Goal: Task Accomplishment & Management: Manage account settings

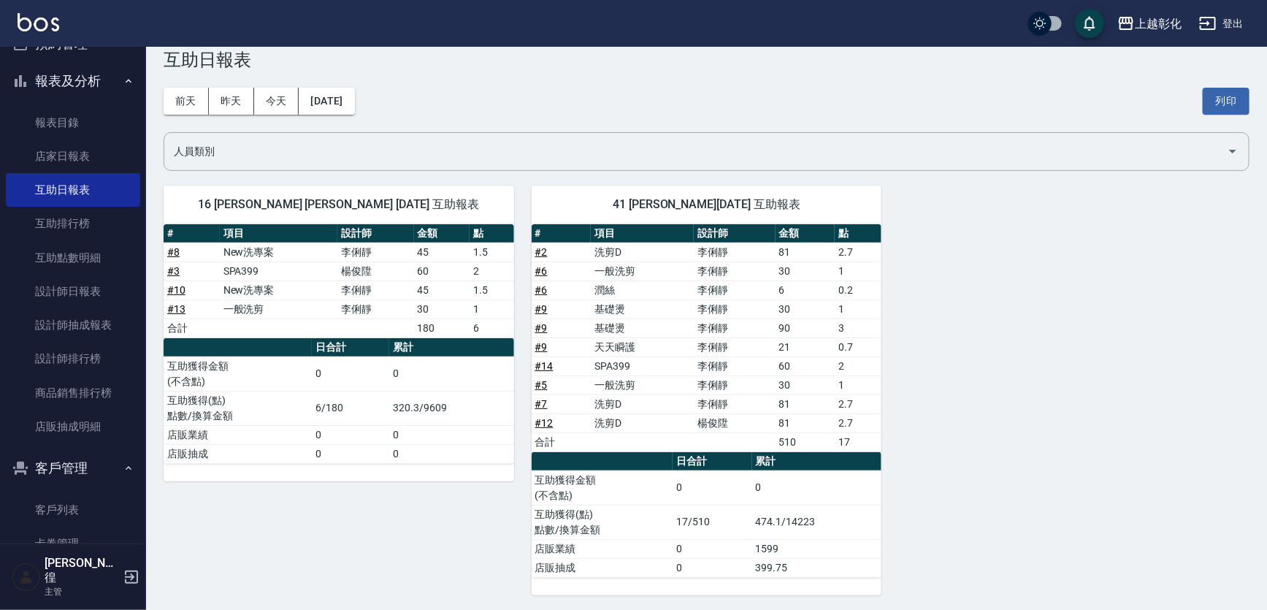
scroll to position [30, 0]
click at [70, 506] on link "客戶列表" at bounding box center [73, 510] width 134 height 34
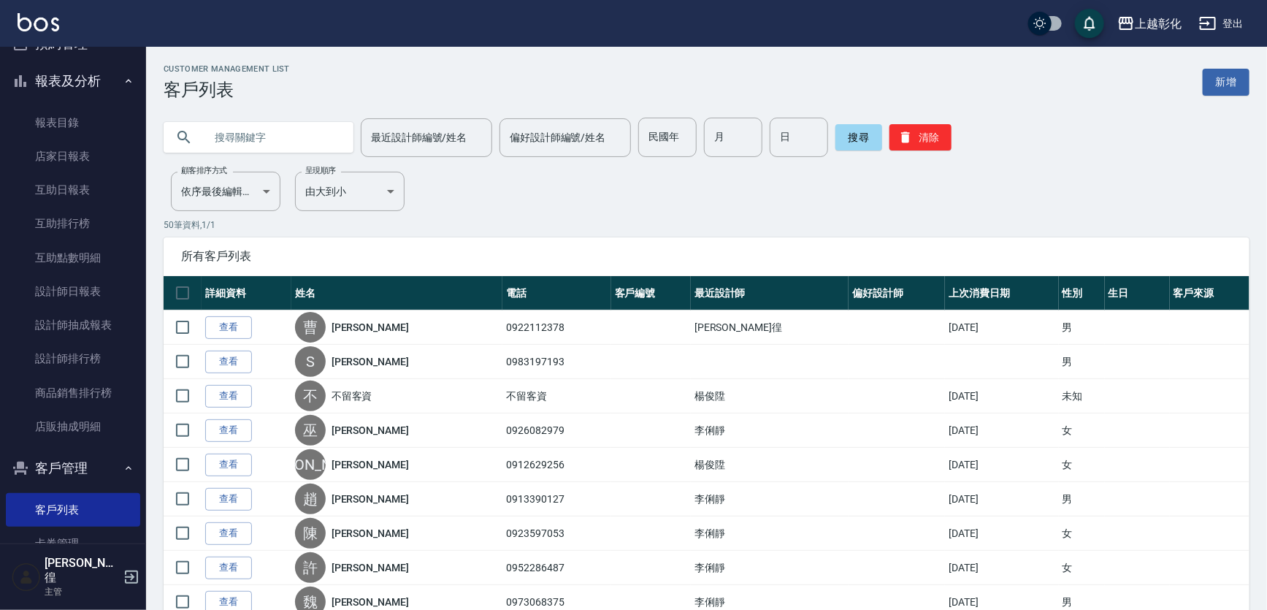
click at [315, 133] on input "text" at bounding box center [273, 137] width 137 height 39
type input "g"
type input "0963141108"
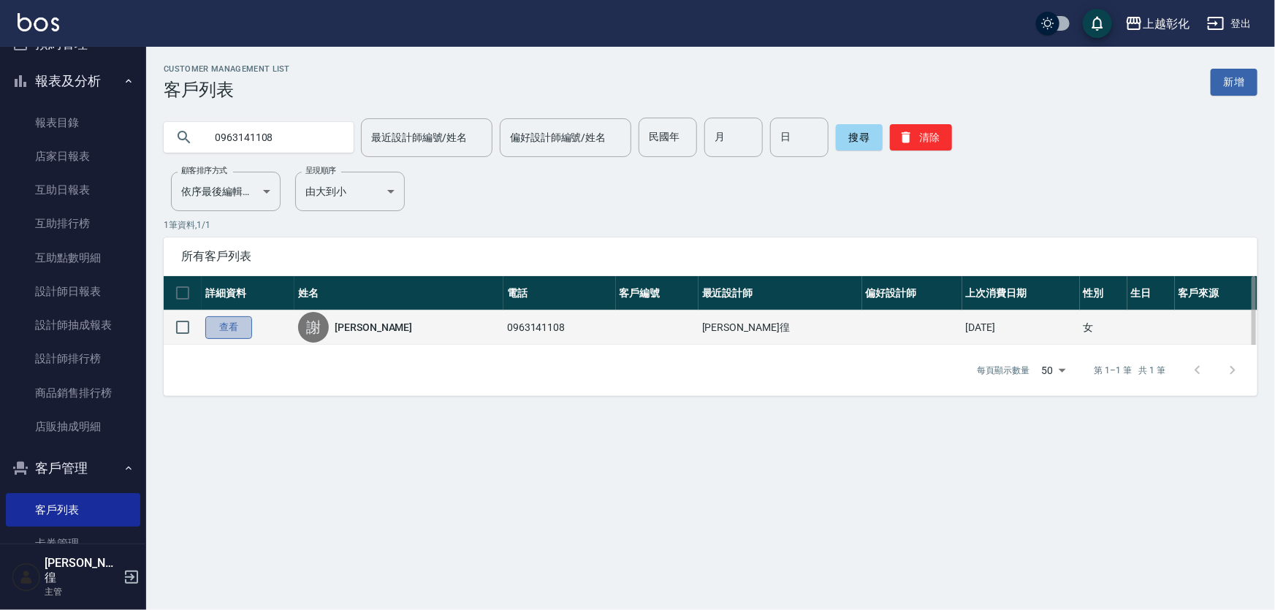
click at [232, 329] on link "查看" at bounding box center [228, 327] width 47 height 23
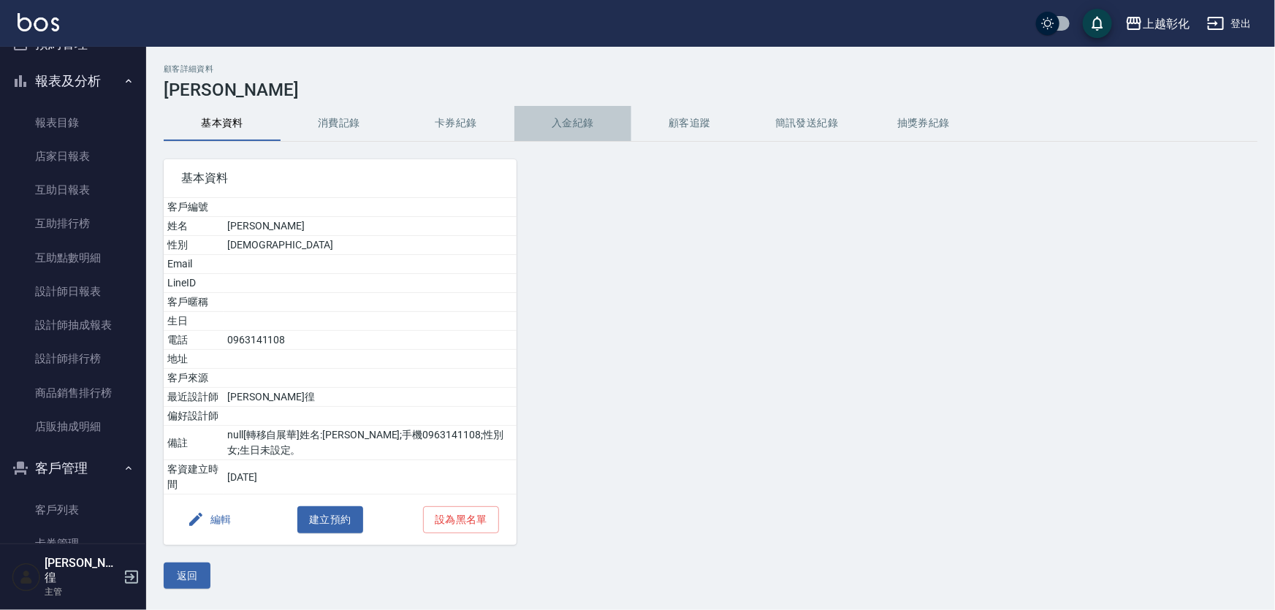
click at [570, 124] on button "入金紀錄" at bounding box center [572, 123] width 117 height 35
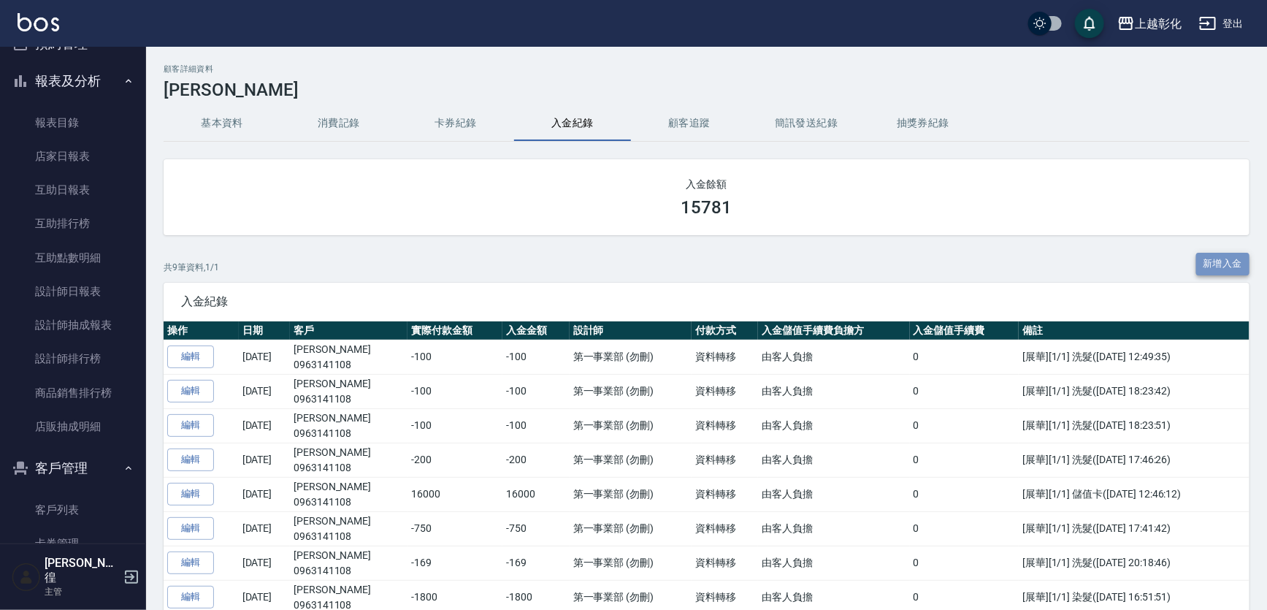
click at [1210, 272] on button "新增入金" at bounding box center [1223, 264] width 54 height 23
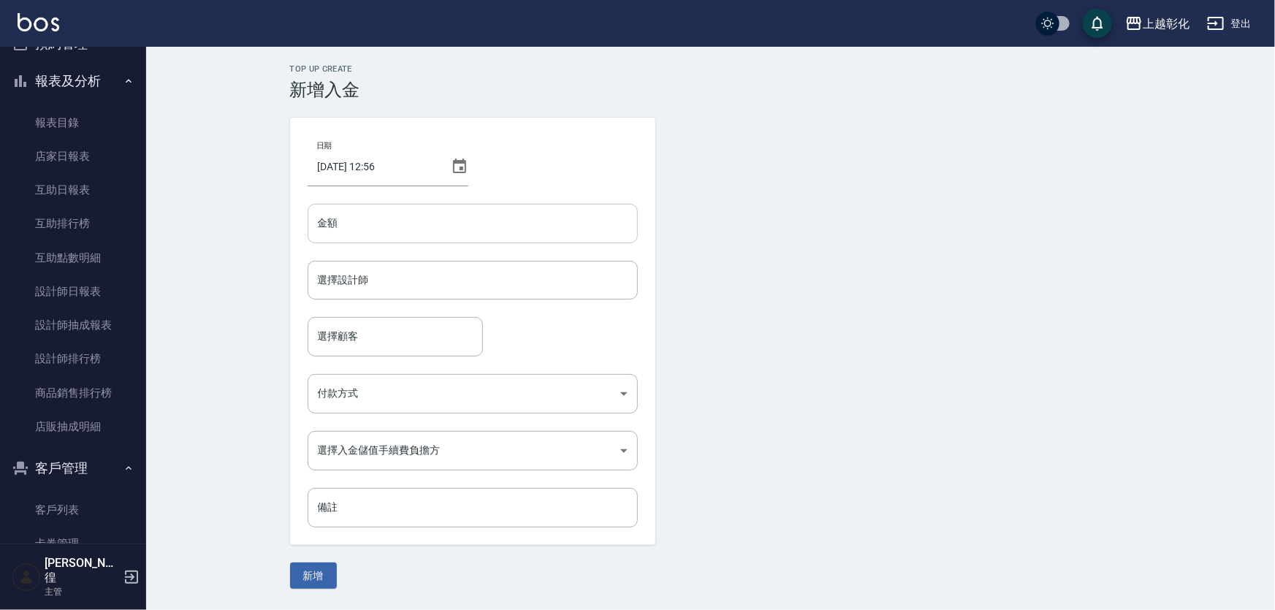
click at [398, 227] on input "金額" at bounding box center [472, 223] width 330 height 39
type input "-2099"
click at [396, 278] on input "選擇設計師" at bounding box center [472, 280] width 317 height 26
click at [351, 321] on div "選擇顧客" at bounding box center [394, 336] width 175 height 39
type input "allen-e"
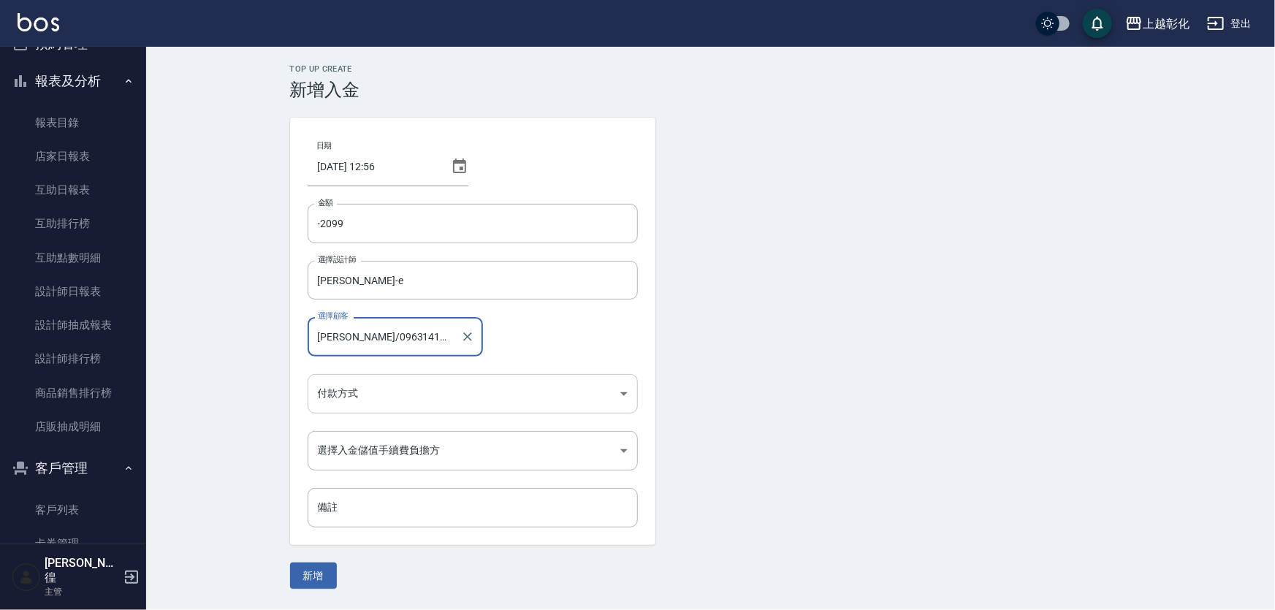
type input "謝玟卉/0963141108"
click at [383, 398] on body "上越彰化 登出 櫃檯作業 打帳單 帳單列表 現金收支登錄 材料自購登錄 每日結帳 排班表 現場電腦打卡 預約管理 預約管理 單日預約紀錄 單週預約紀錄 報表及…" at bounding box center [637, 305] width 1275 height 610
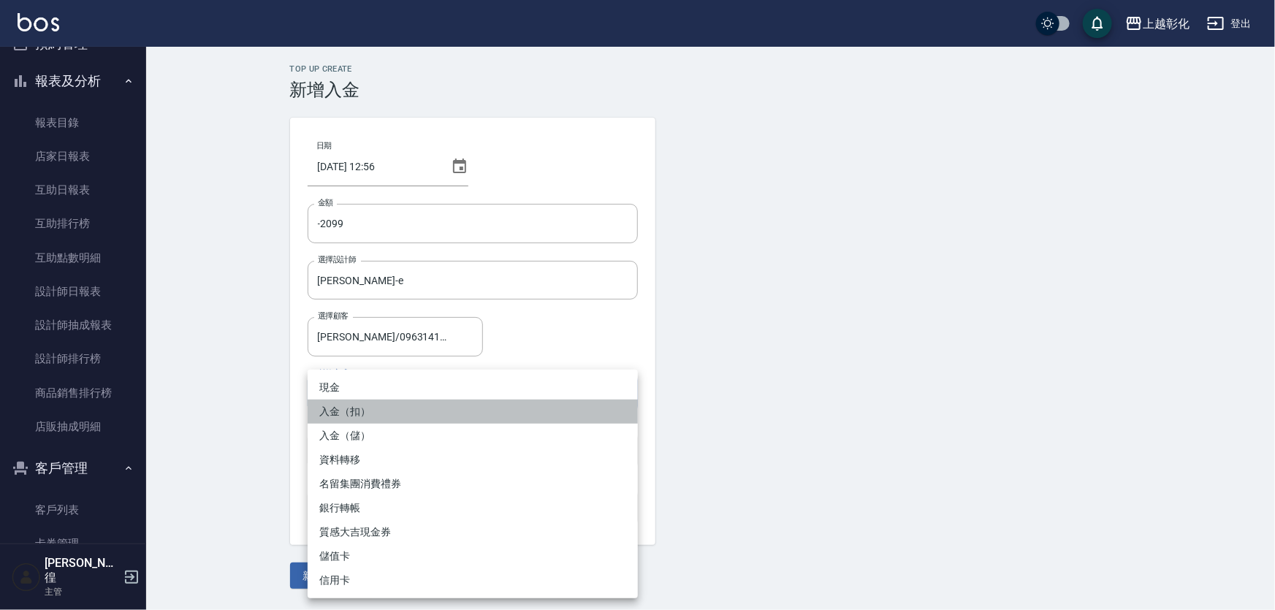
click at [378, 411] on li "入金（扣）" at bounding box center [472, 412] width 330 height 24
type input "入金（扣）"
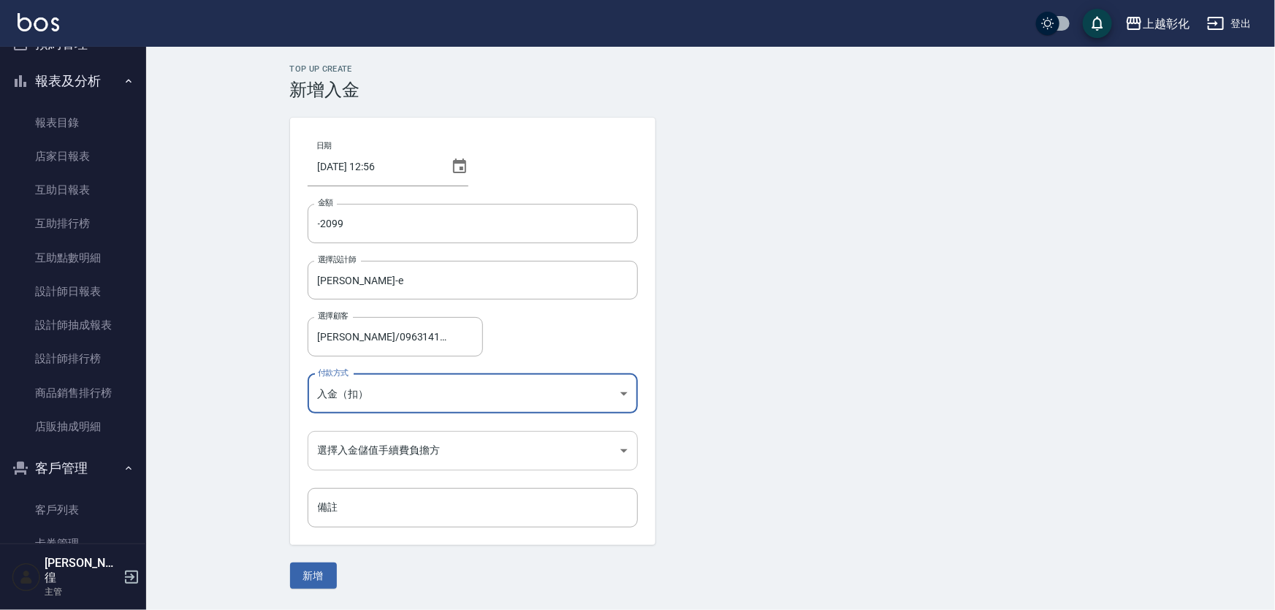
click at [371, 437] on body "上越彰化 登出 櫃檯作業 打帳單 帳單列表 現金收支登錄 材料自購登錄 每日結帳 排班表 現場電腦打卡 預約管理 預約管理 單日預約紀錄 單週預約紀錄 報表及…" at bounding box center [637, 305] width 1275 height 610
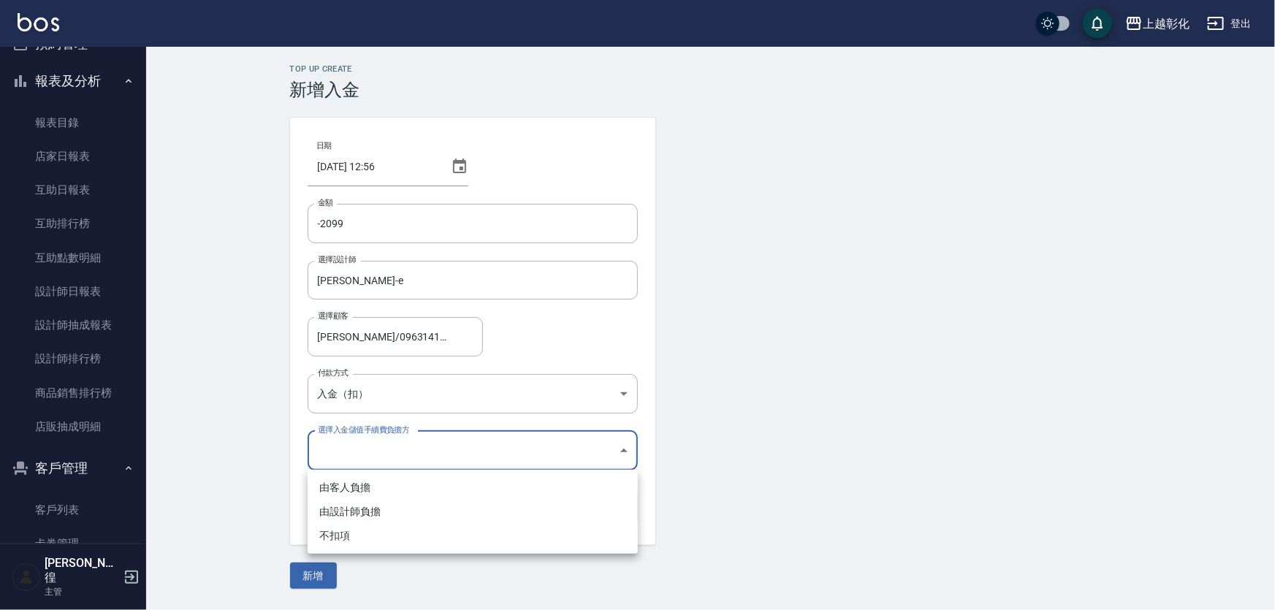
click at [342, 543] on li "不扣項" at bounding box center [472, 536] width 330 height 24
type input "WITHOUTHANDLINGFEE"
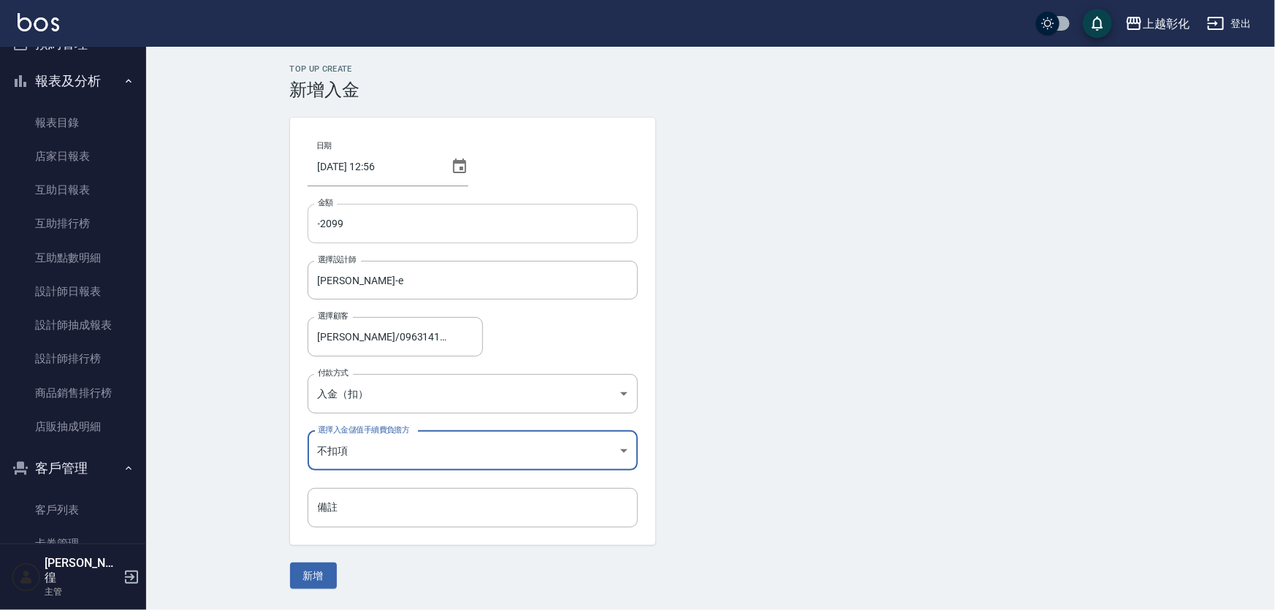
click at [391, 215] on input "-2099" at bounding box center [472, 223] width 330 height 39
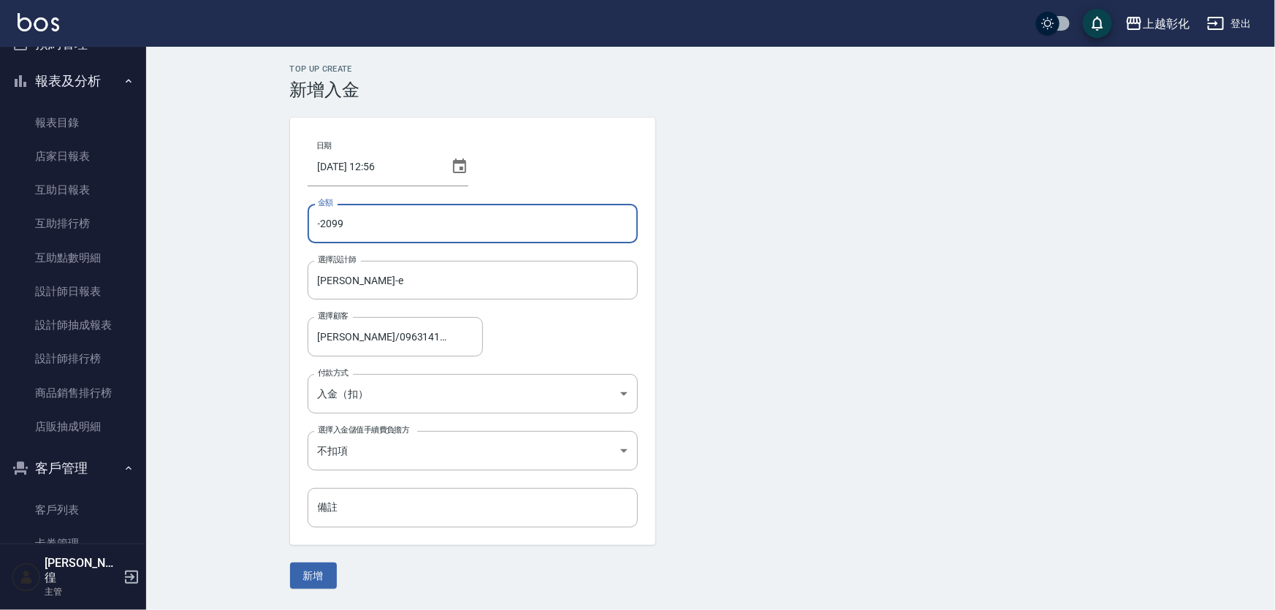
click at [391, 215] on input "-2099" at bounding box center [472, 223] width 330 height 39
type input "-1899"
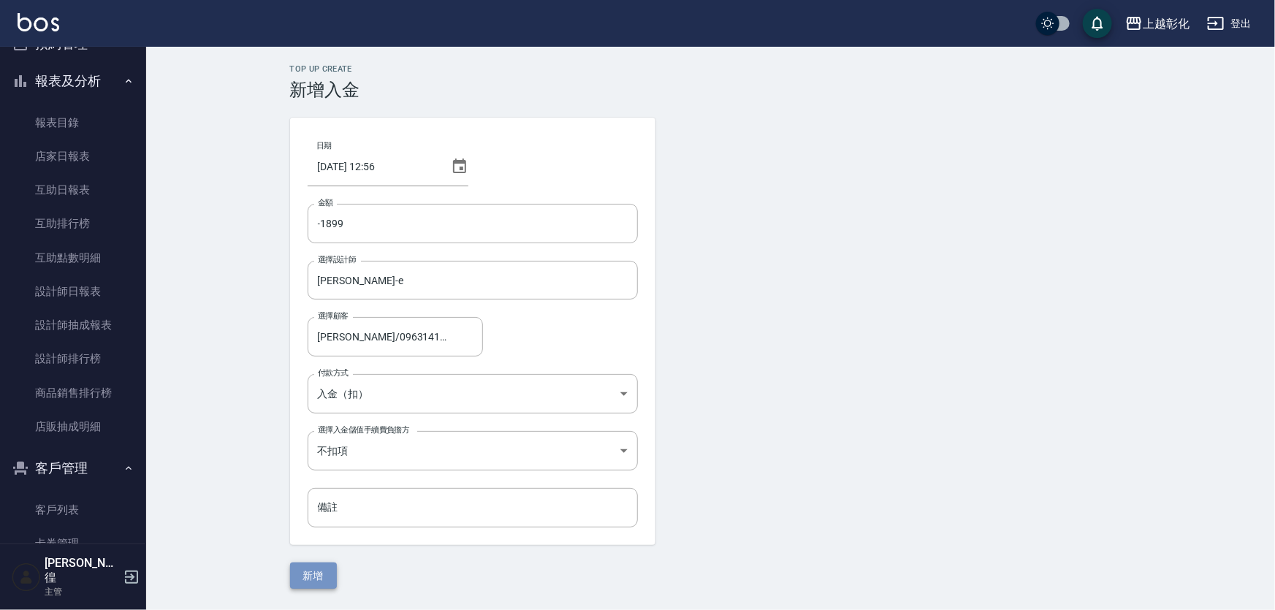
click at [313, 581] on button "新增" at bounding box center [313, 575] width 47 height 27
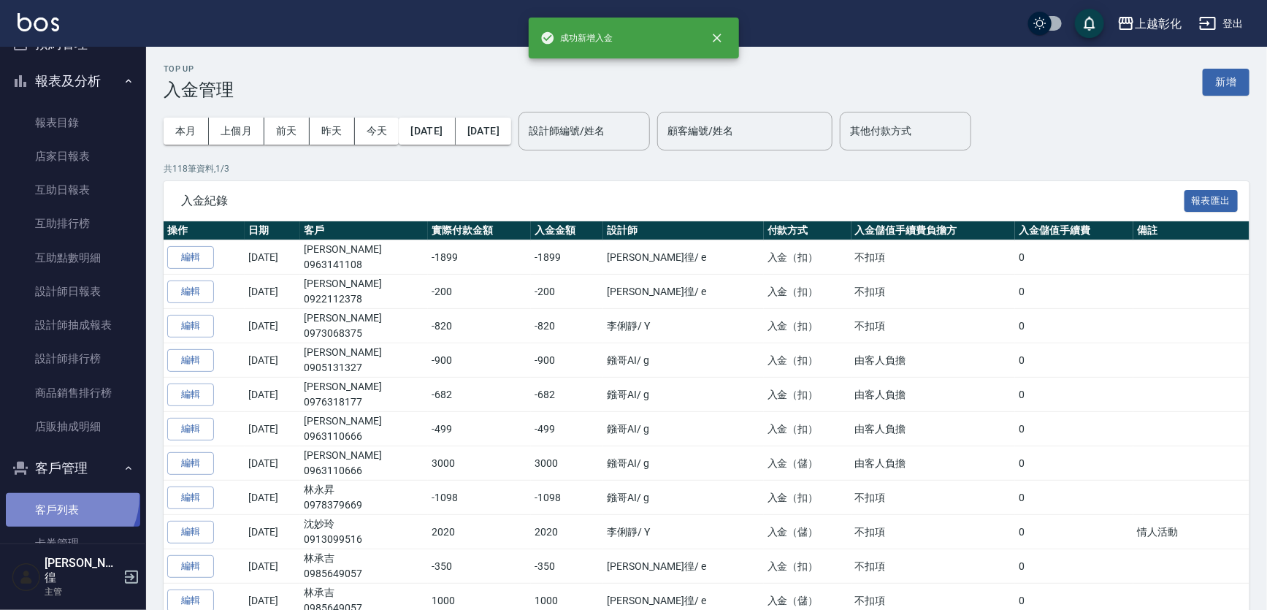
click at [60, 496] on link "客戶列表" at bounding box center [73, 510] width 134 height 34
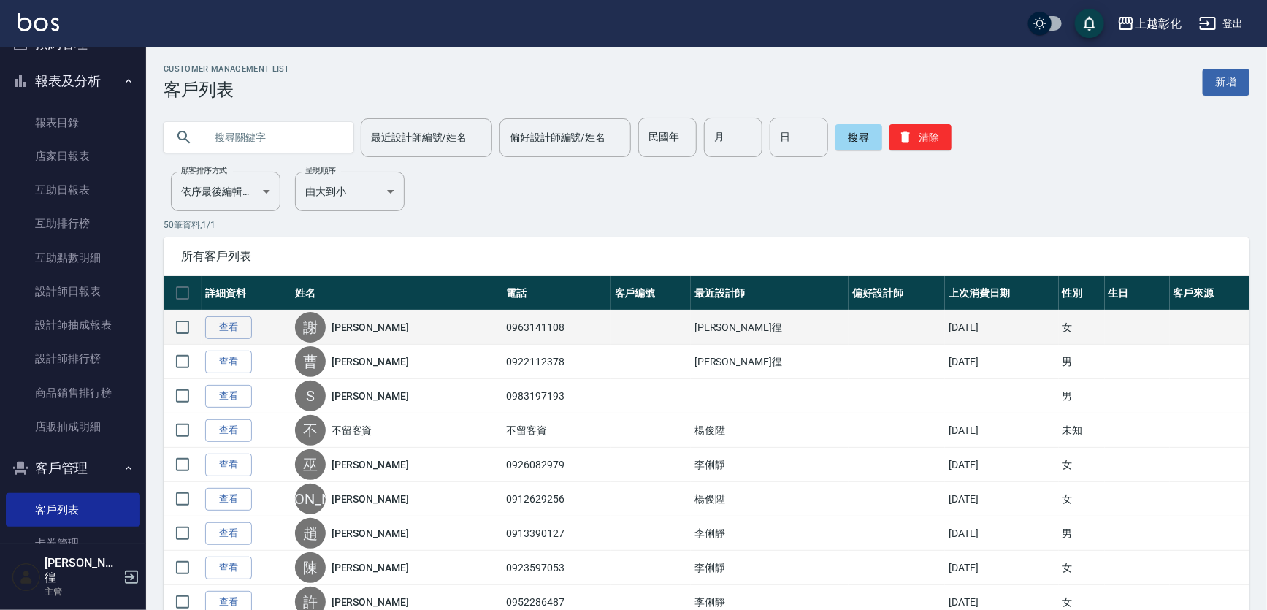
click at [233, 319] on td "查看" at bounding box center [247, 327] width 90 height 34
click at [232, 324] on link "查看" at bounding box center [228, 327] width 47 height 23
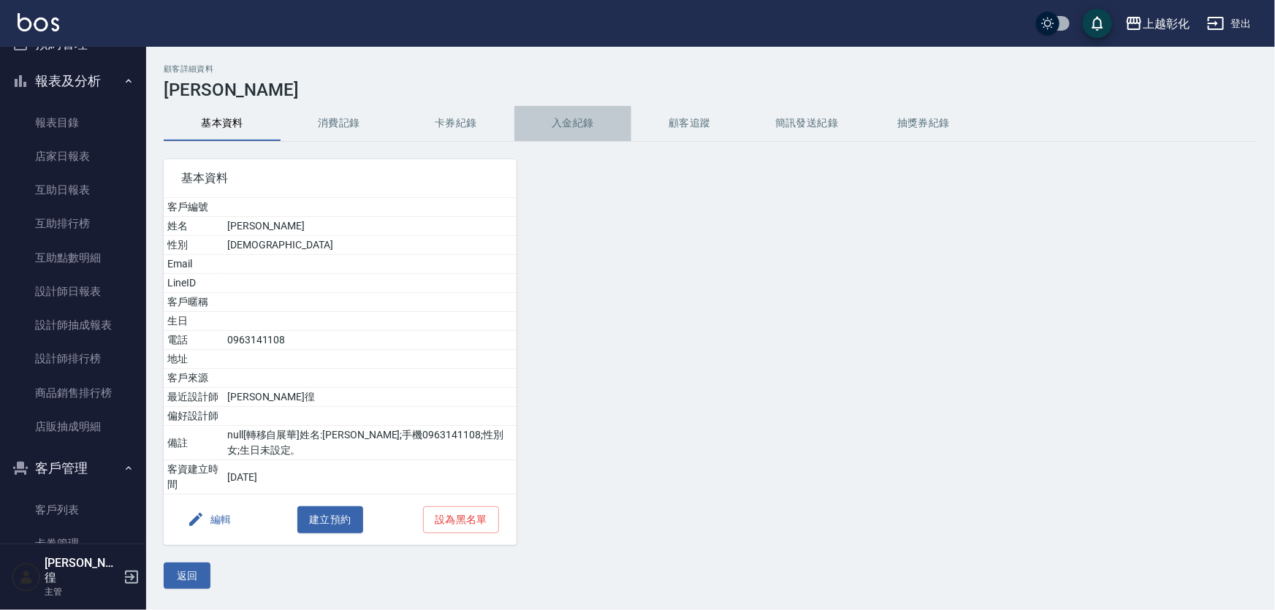
click at [582, 130] on button "入金紀錄" at bounding box center [572, 123] width 117 height 35
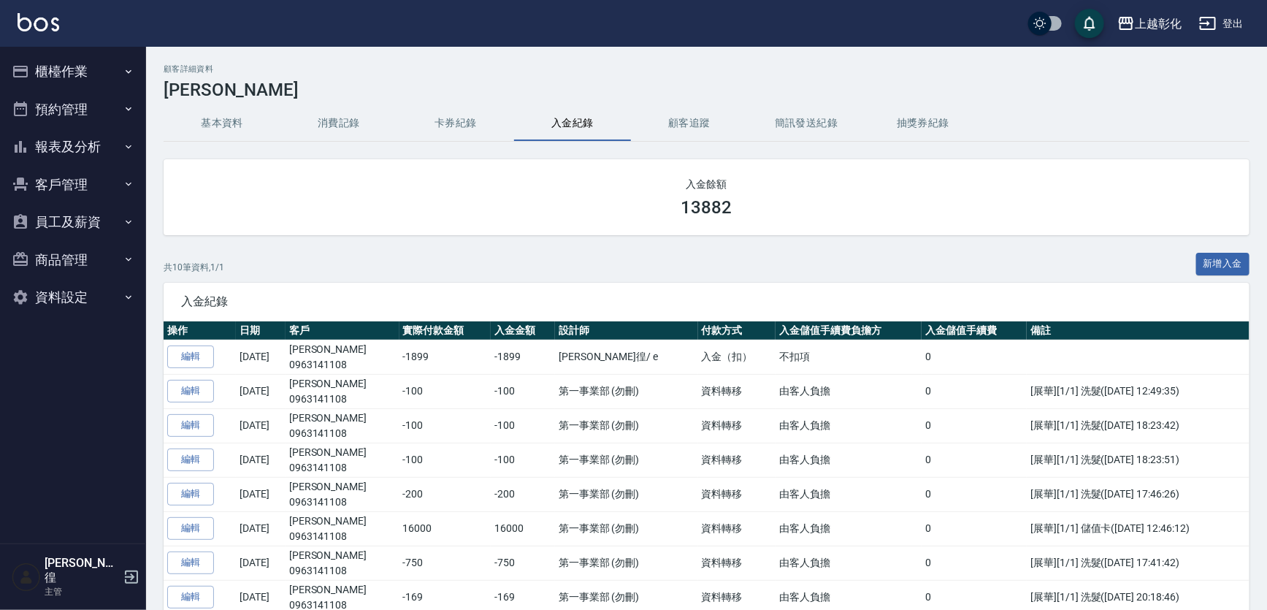
click at [76, 150] on button "報表及分析" at bounding box center [73, 147] width 134 height 38
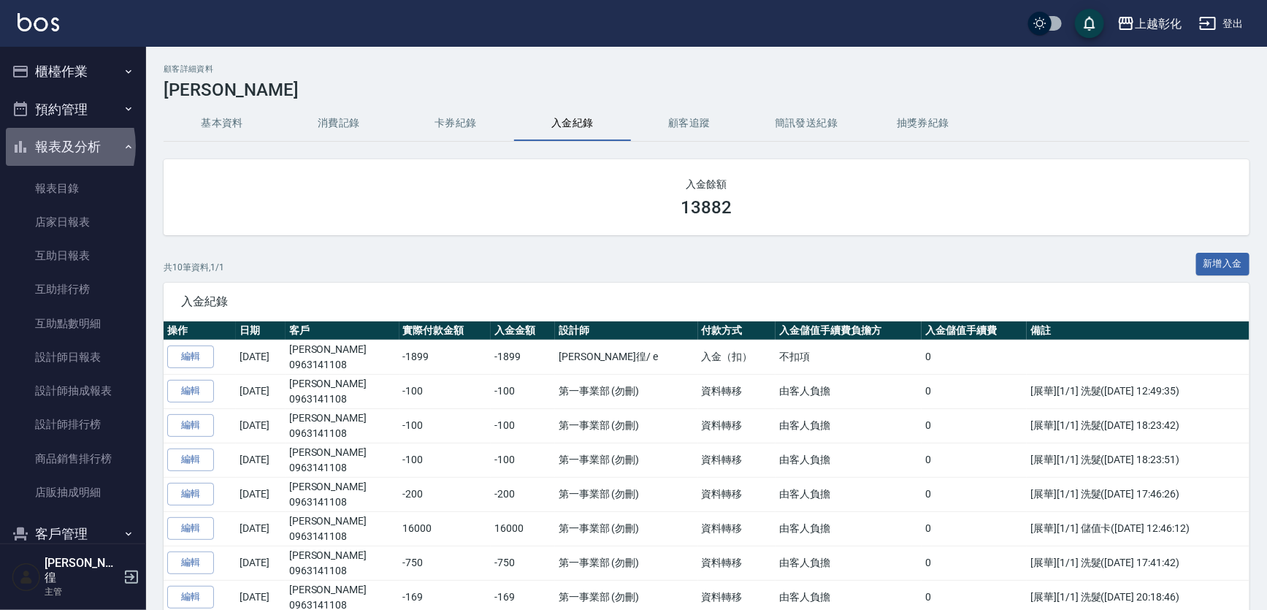
click at [44, 146] on button "報表及分析" at bounding box center [73, 147] width 134 height 38
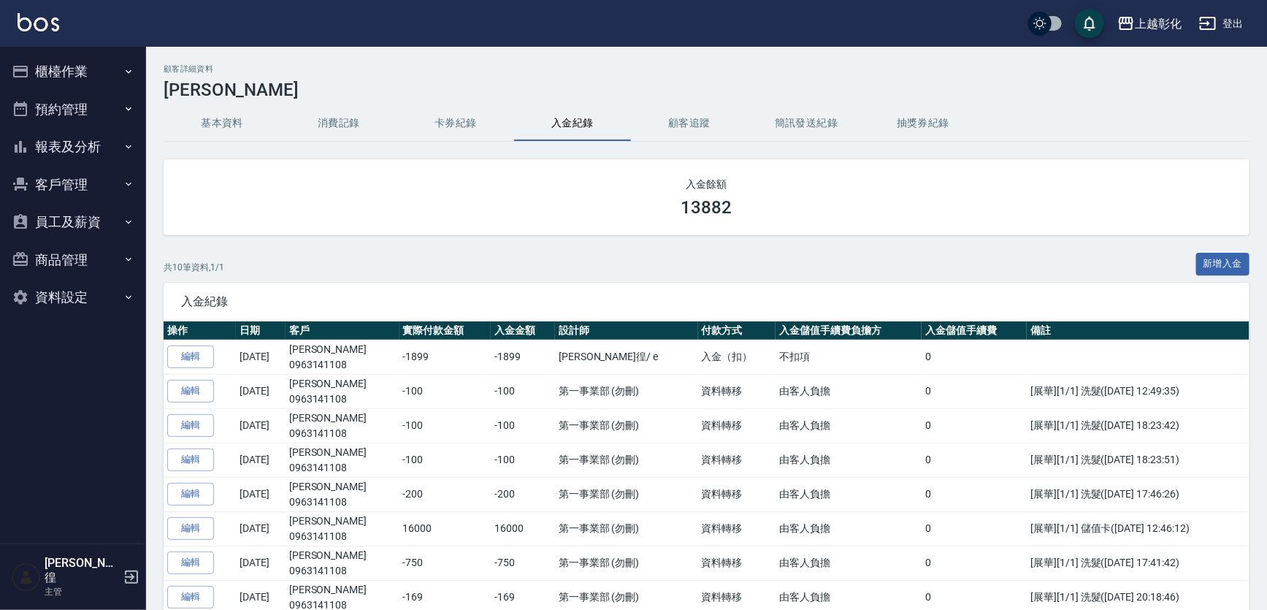
click at [50, 183] on button "客戶管理" at bounding box center [73, 185] width 134 height 38
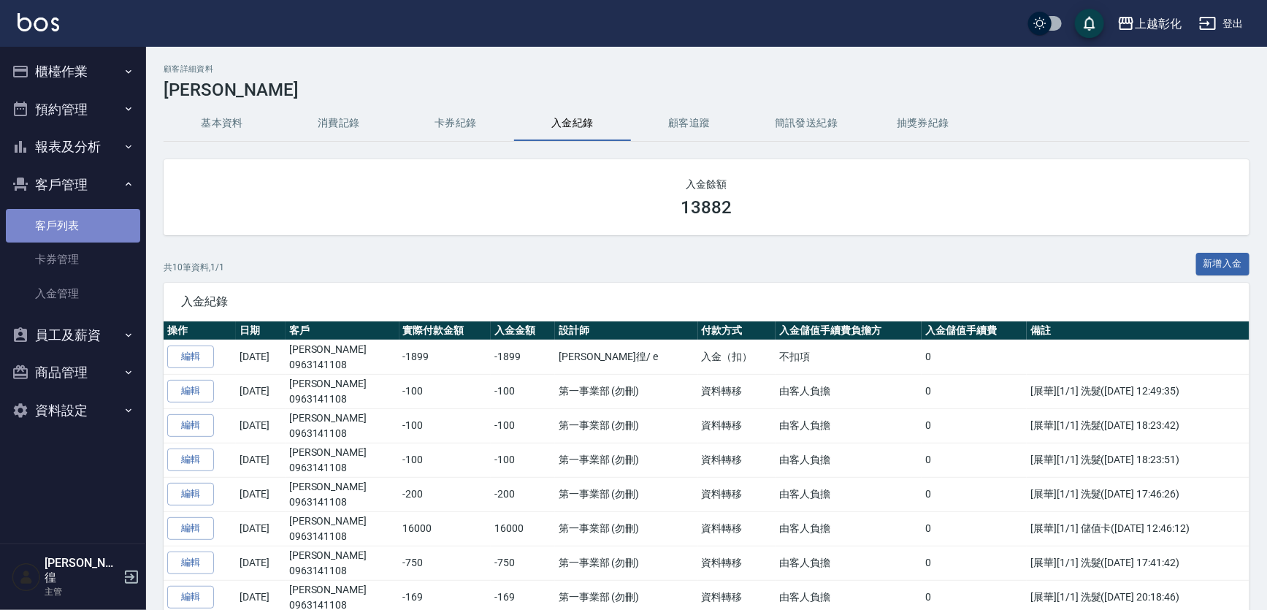
click at [54, 225] on link "客戶列表" at bounding box center [73, 226] width 134 height 34
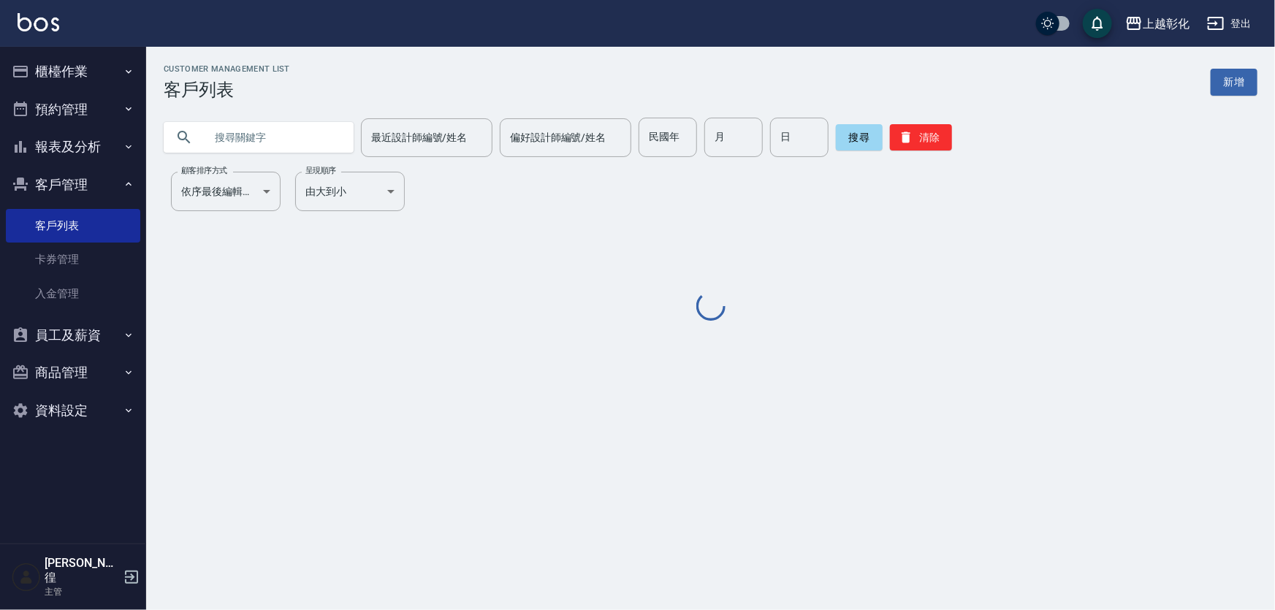
click at [234, 142] on input "text" at bounding box center [273, 137] width 137 height 39
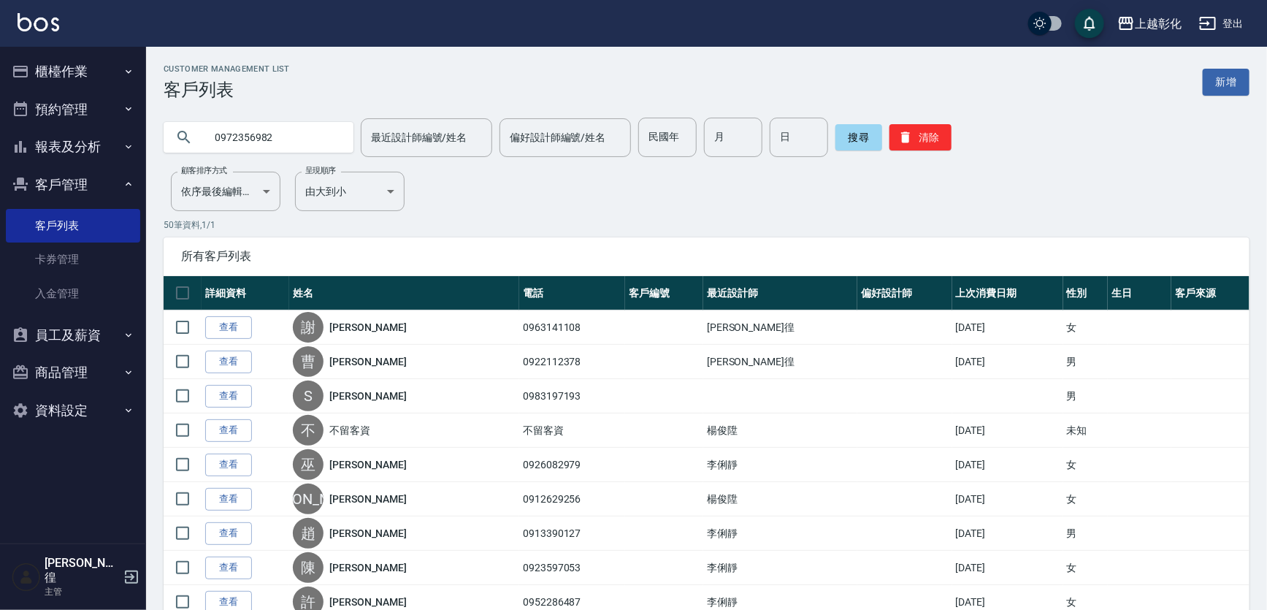
type input "0972356982"
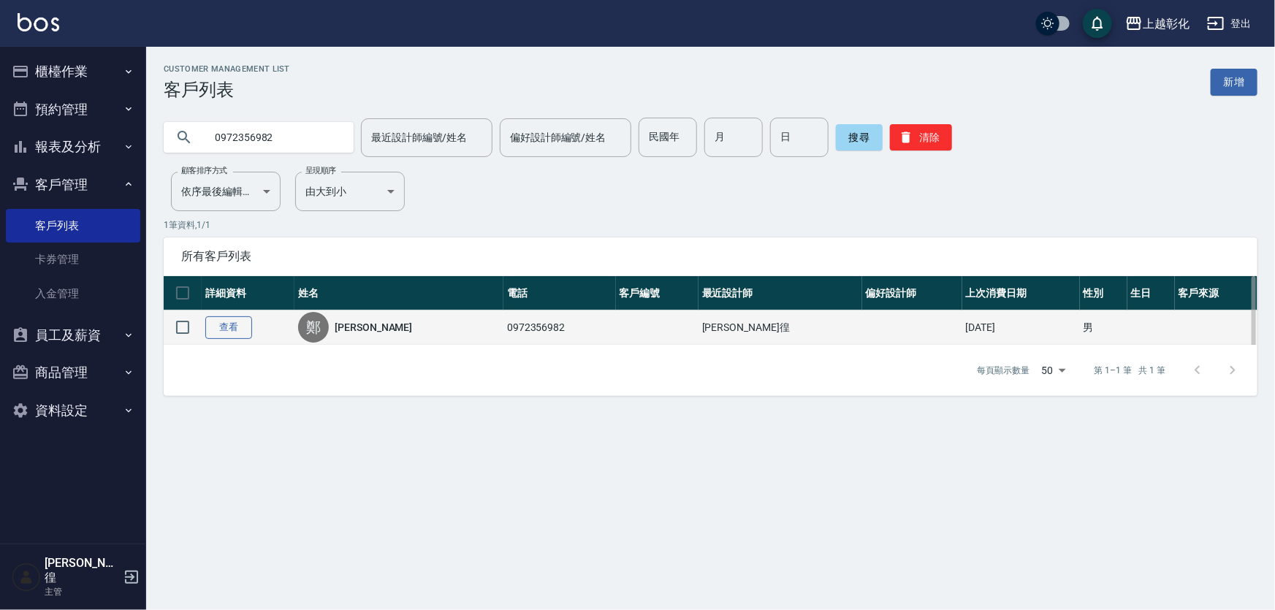
click at [229, 329] on link "查看" at bounding box center [228, 327] width 47 height 23
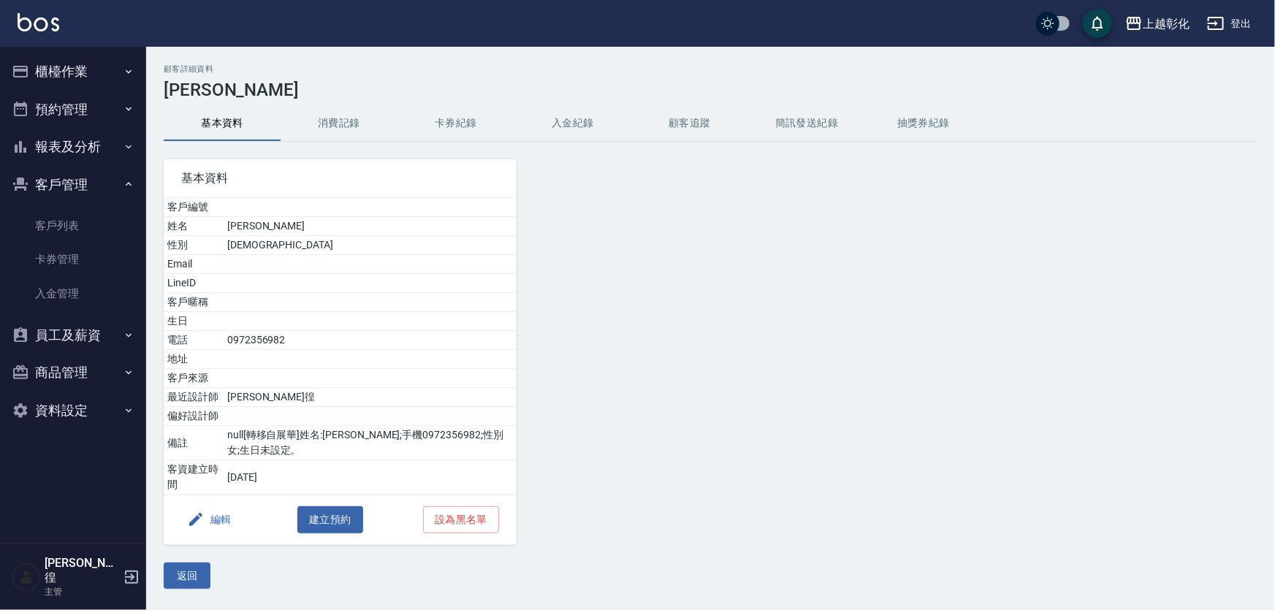
drag, startPoint x: 568, startPoint y: 124, endPoint x: 577, endPoint y: 129, distance: 10.5
click at [568, 123] on button "入金紀錄" at bounding box center [572, 123] width 117 height 35
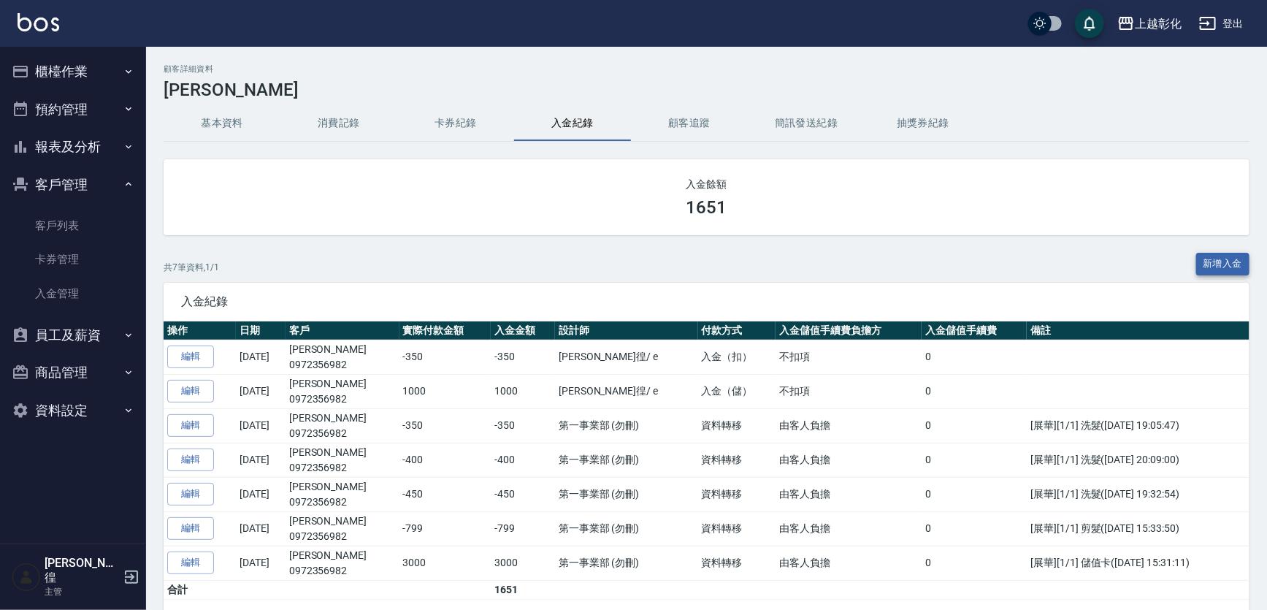
click at [1203, 275] on button "新增入金" at bounding box center [1223, 264] width 54 height 23
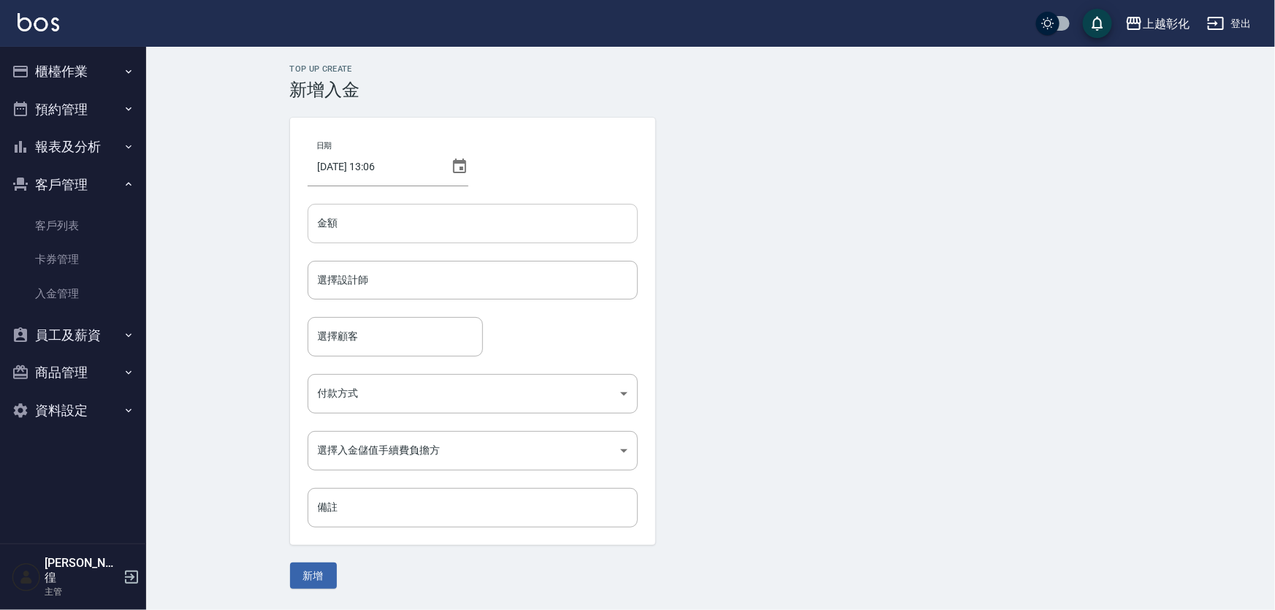
click at [372, 220] on input "金額" at bounding box center [472, 223] width 330 height 39
type input "-289"
click at [355, 279] on div "選擇設計師 選擇設計師" at bounding box center [472, 280] width 330 height 39
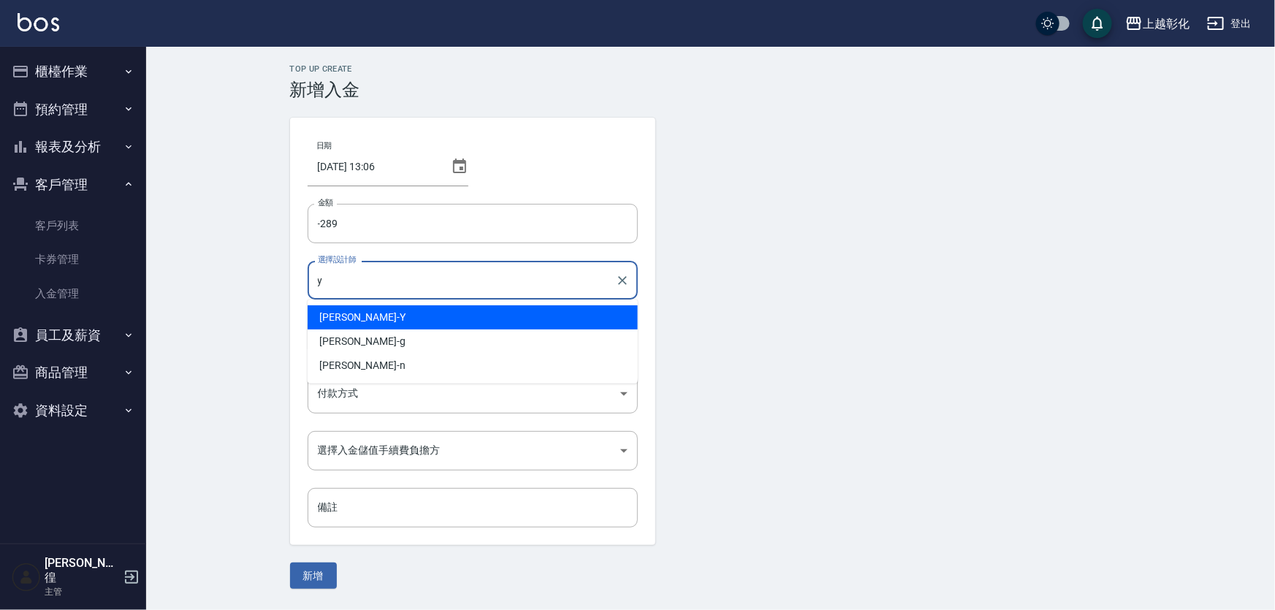
click at [345, 316] on span "YURI -Y" at bounding box center [362, 317] width 86 height 15
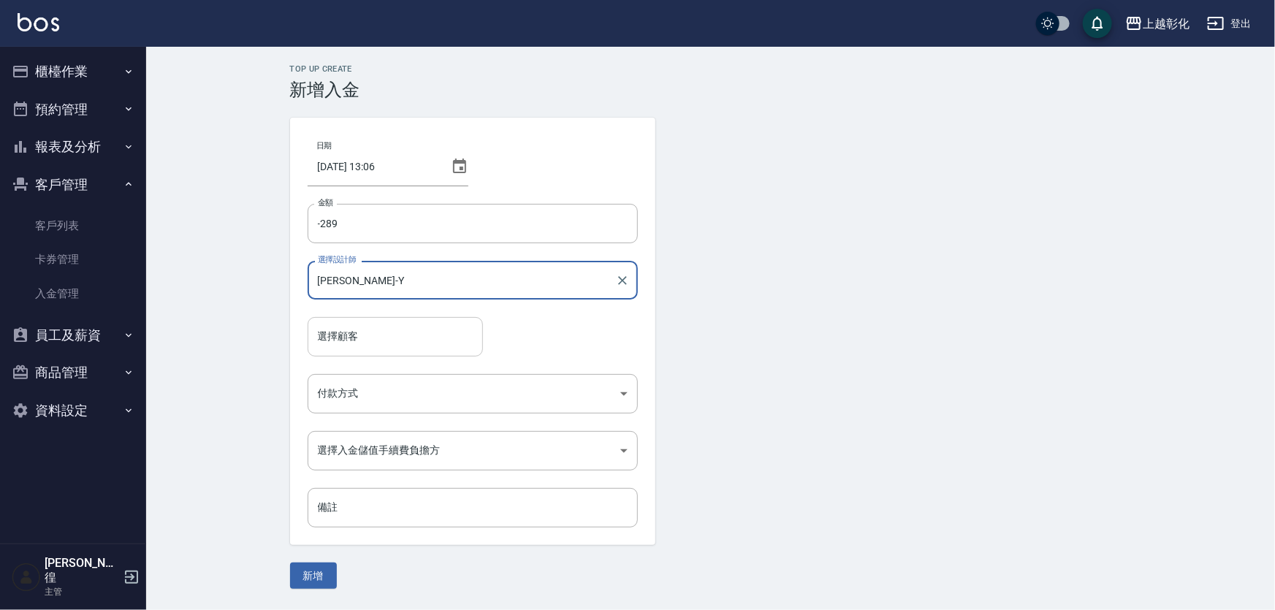
type input "[PERSON_NAME]"
click at [379, 343] on input "選擇顧客" at bounding box center [395, 337] width 162 height 26
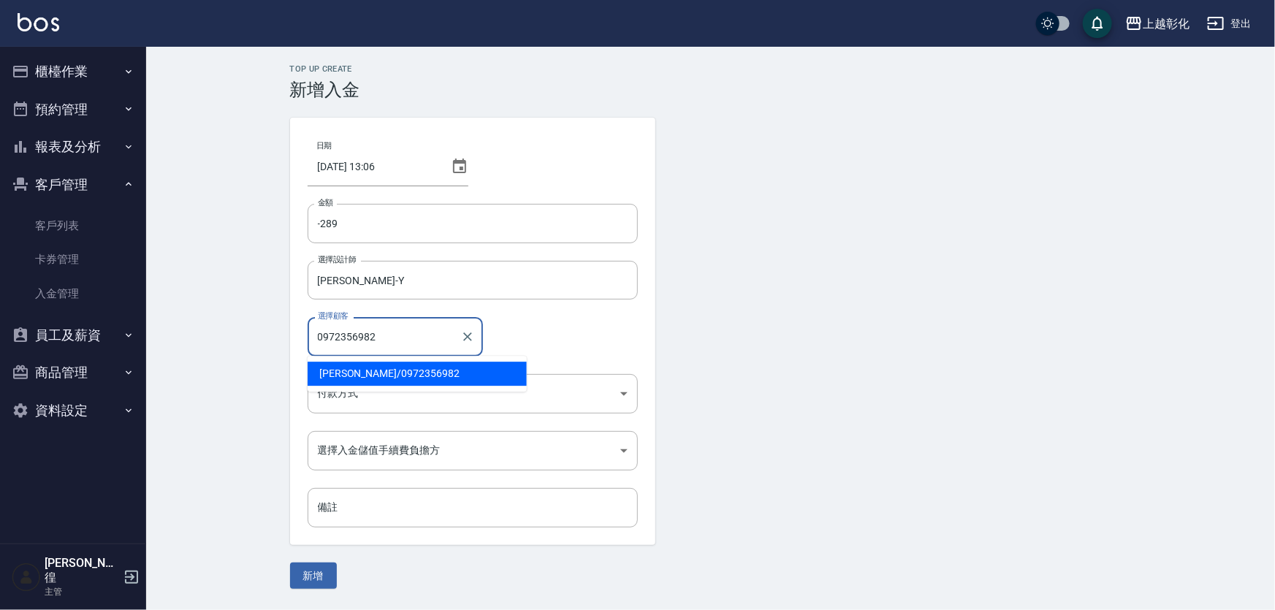
click at [354, 380] on span "鄭閔育 / 0972356982" at bounding box center [416, 374] width 219 height 24
type input "[PERSON_NAME]/0972356982"
click at [354, 381] on body "上越彰化 登出 櫃檯作業 打帳單 帳單列表 現金收支登錄 材料自購登錄 每日結帳 排班表 現場電腦打卡 預約管理 預約管理 單日預約紀錄 單週預約紀錄 報表及…" at bounding box center [637, 305] width 1275 height 610
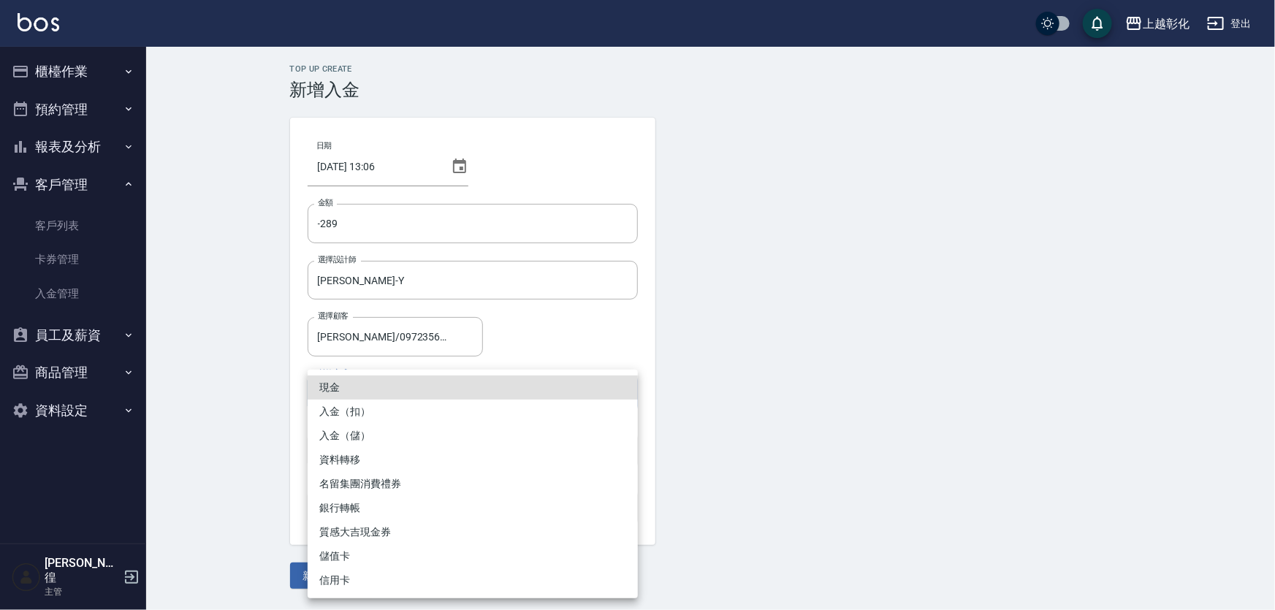
click at [343, 409] on li "入金（扣）" at bounding box center [472, 412] width 330 height 24
type input "入金（扣）"
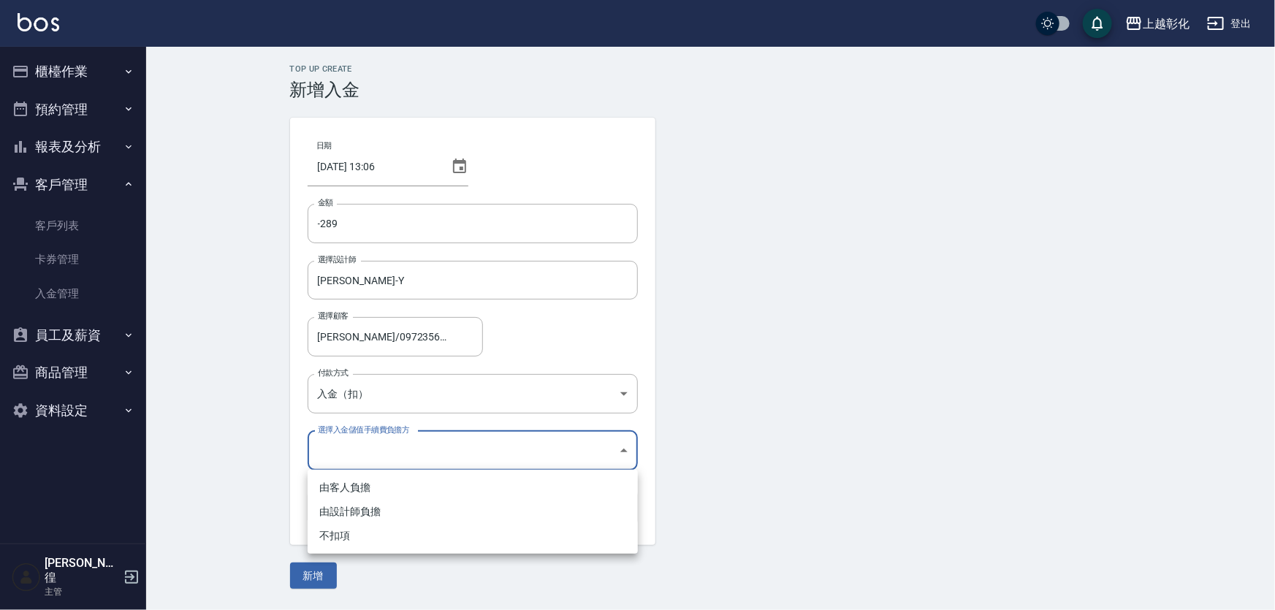
click at [356, 456] on body "上越彰化 登出 櫃檯作業 打帳單 帳單列表 現金收支登錄 材料自購登錄 每日結帳 排班表 現場電腦打卡 預約管理 預約管理 單日預約紀錄 單週預約紀錄 報表及…" at bounding box center [637, 305] width 1275 height 610
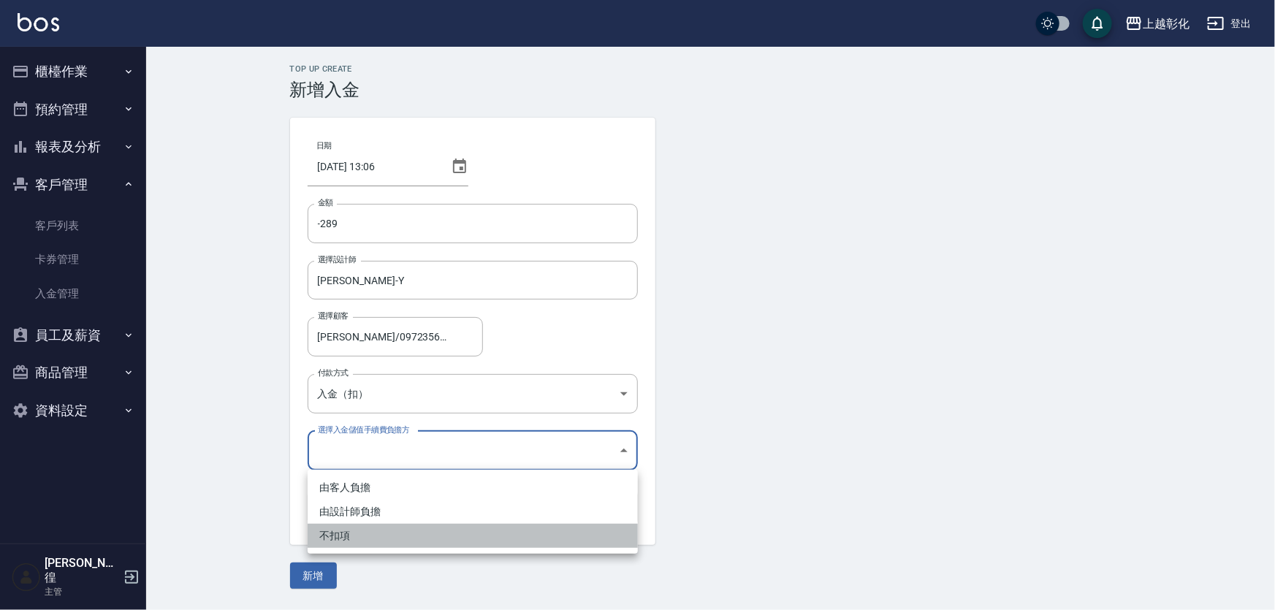
click at [357, 535] on li "不扣項" at bounding box center [472, 536] width 330 height 24
type input "WITHOUTHANDLINGFEE"
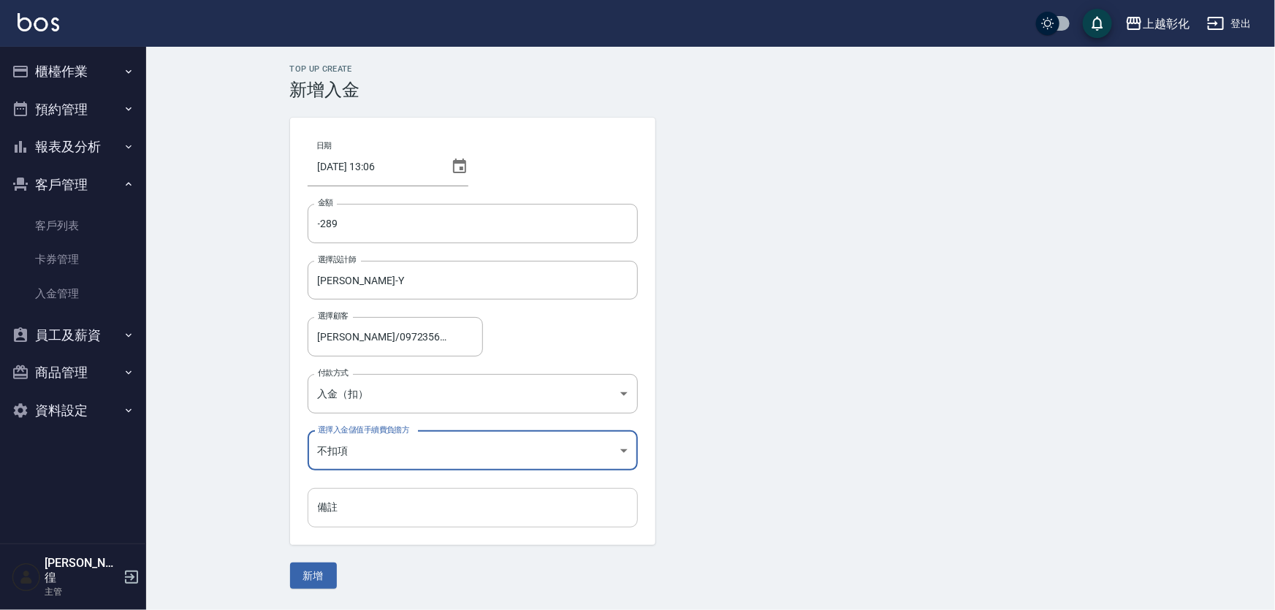
click at [362, 511] on input "備註" at bounding box center [472, 507] width 330 height 39
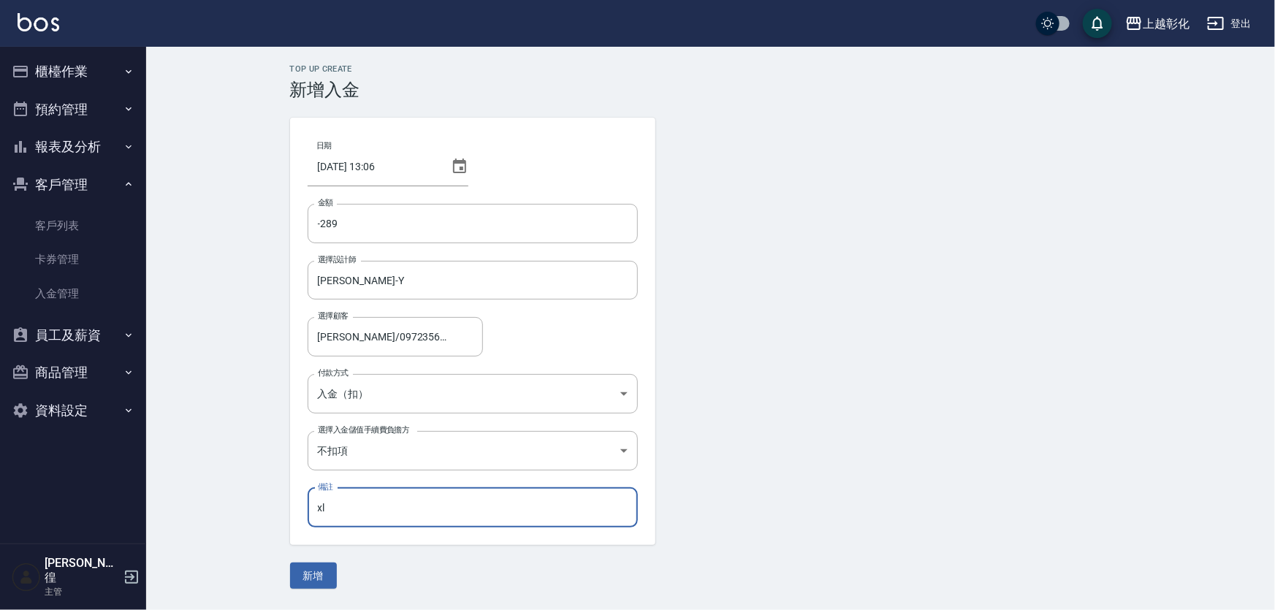
type input "x"
type input "老婆sc"
drag, startPoint x: 299, startPoint y: 570, endPoint x: 332, endPoint y: 535, distance: 48.1
click at [299, 569] on button "新增" at bounding box center [313, 575] width 47 height 27
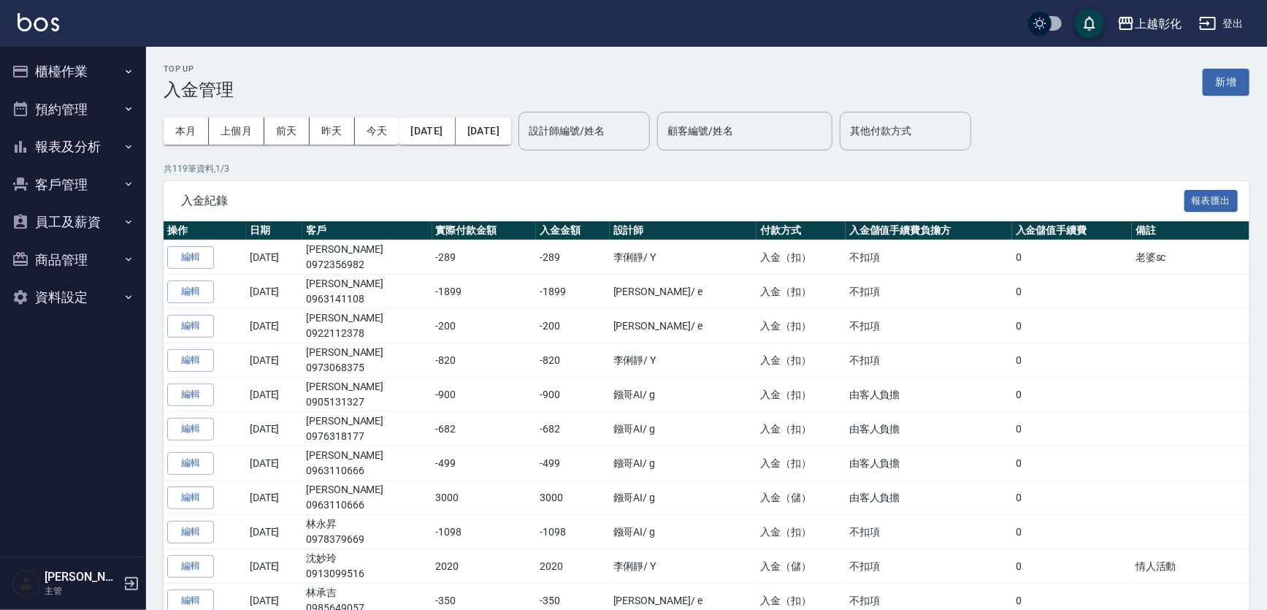
click at [69, 176] on button "客戶管理" at bounding box center [73, 185] width 134 height 38
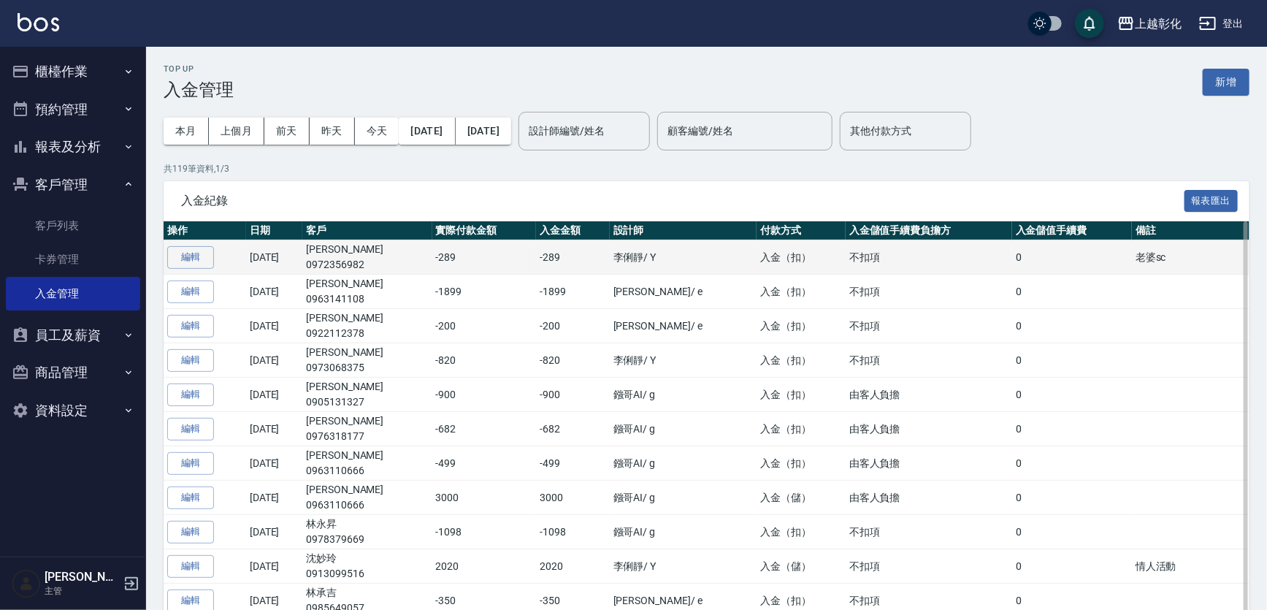
click at [294, 263] on td "[DATE]" at bounding box center [274, 257] width 56 height 34
click at [186, 263] on button "編輯" at bounding box center [190, 257] width 47 height 23
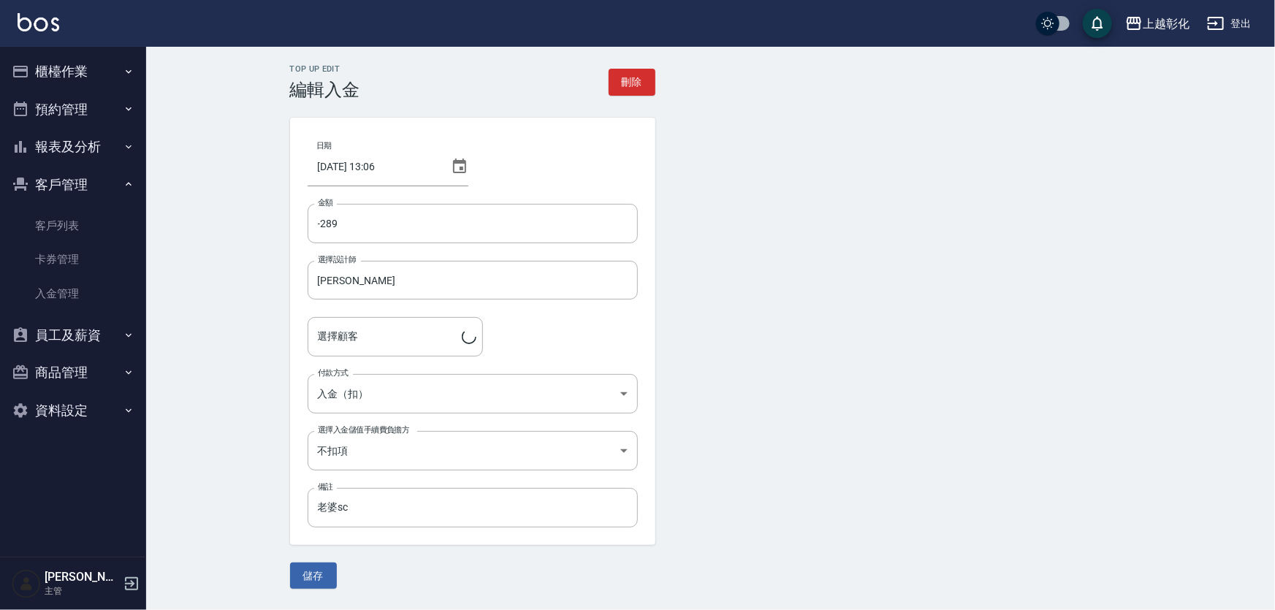
type input "[PERSON_NAME]/0972356982"
click at [203, 186] on div "Top Up Edit 編輯入金 刪除 日期 [DATE] 13:06 金額 -289 金額 選擇設計師 [PERSON_NAME]-Y 選擇設計師 選擇顧客…" at bounding box center [710, 326] width 1128 height 559
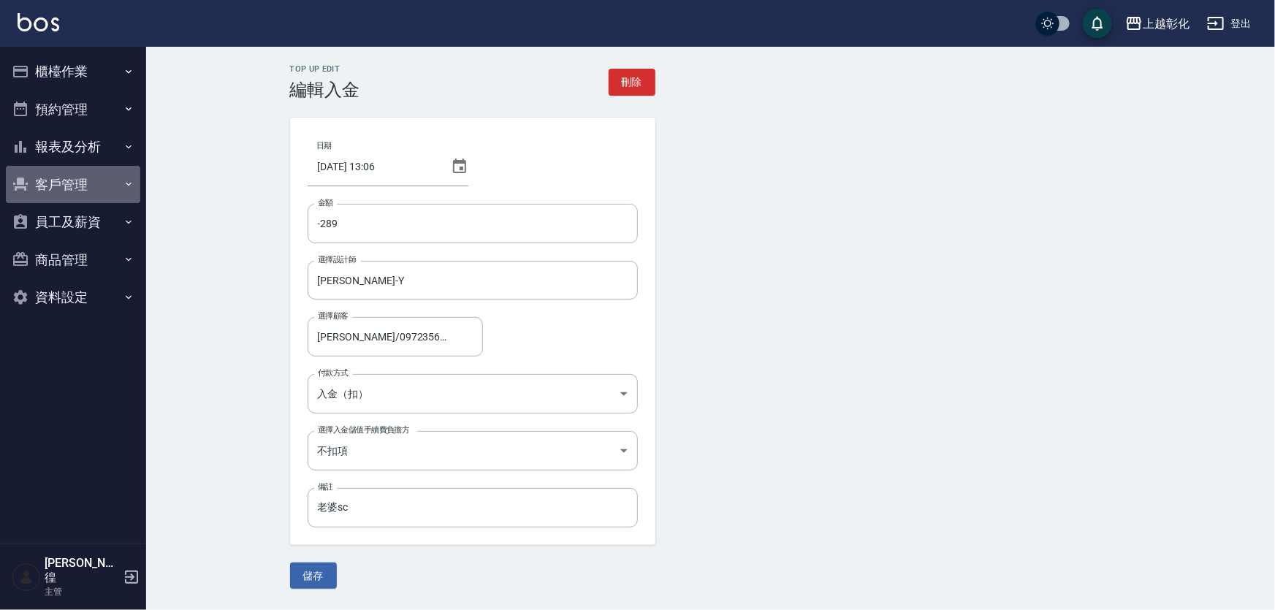
click at [57, 181] on button "客戶管理" at bounding box center [73, 185] width 134 height 38
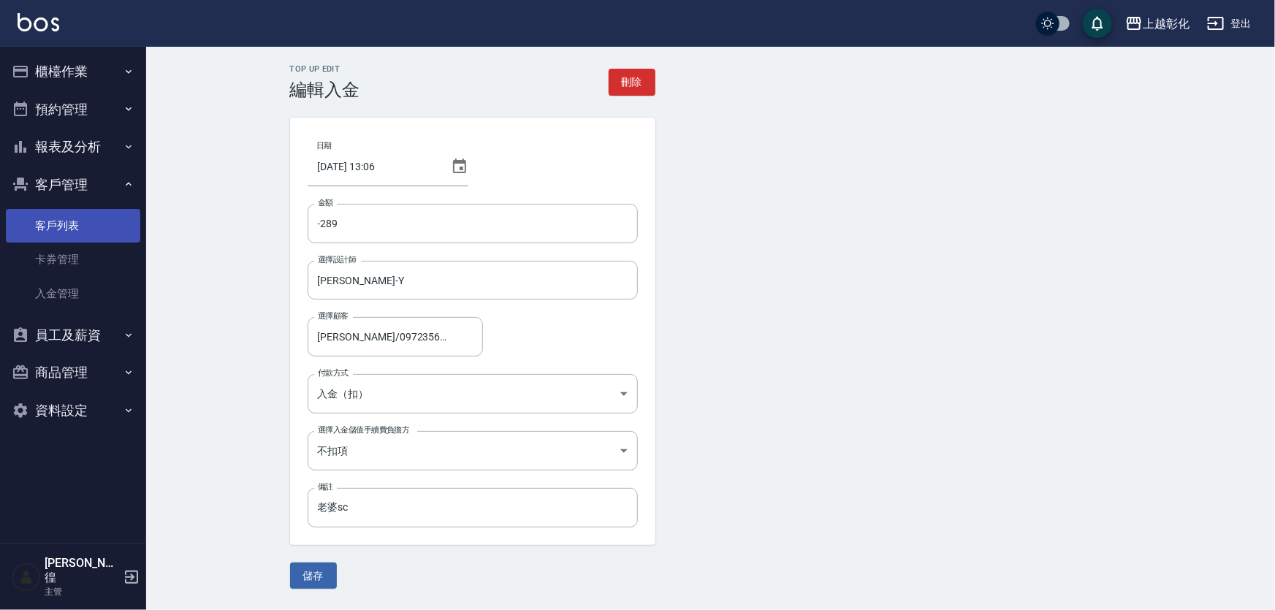
click at [50, 226] on link "客戶列表" at bounding box center [73, 226] width 134 height 34
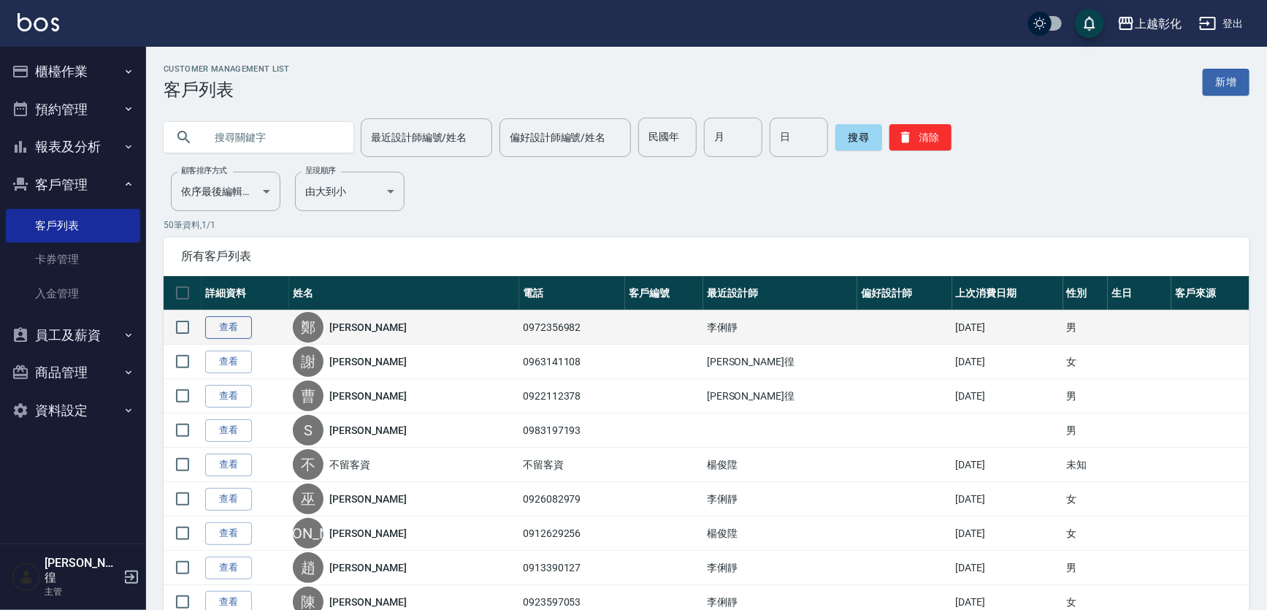
click at [240, 335] on link "查看" at bounding box center [228, 327] width 47 height 23
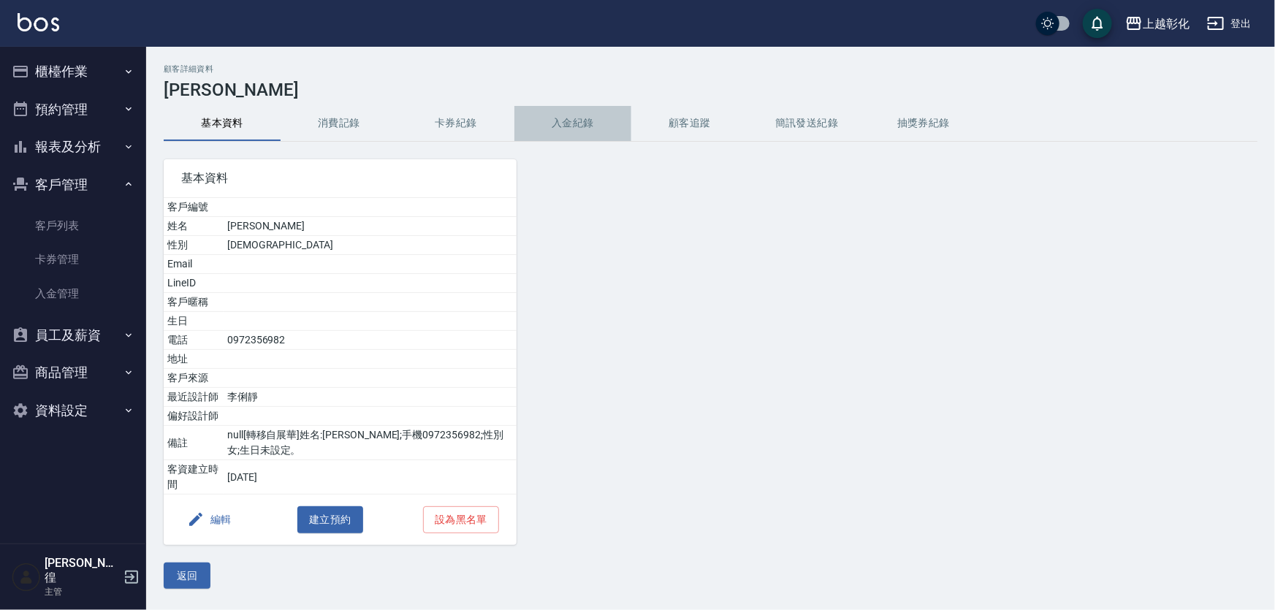
click at [575, 124] on button "入金紀錄" at bounding box center [572, 123] width 117 height 35
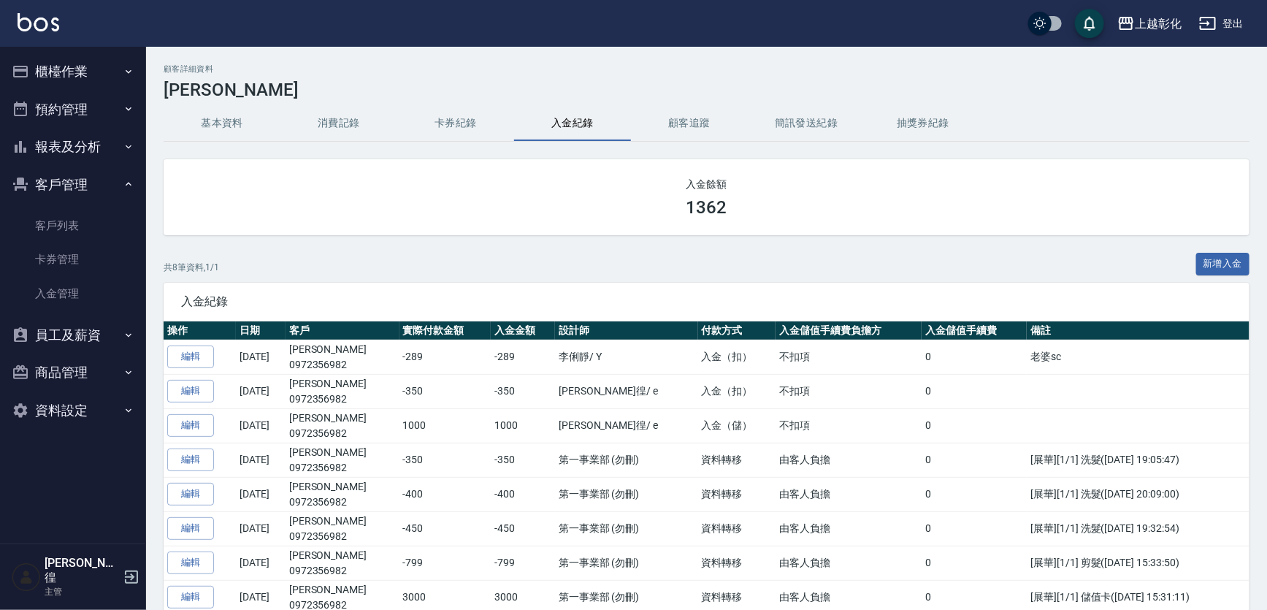
click at [705, 256] on div "共 8 筆資料, 1 / 1 新增入金" at bounding box center [707, 268] width 1086 height 30
